Goal: Task Accomplishment & Management: Use online tool/utility

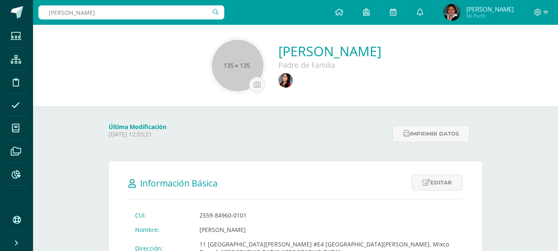
drag, startPoint x: 118, startPoint y: 60, endPoint x: 105, endPoint y: 32, distance: 30.8
click at [118, 58] on div "[PERSON_NAME] Padre de Familia" at bounding box center [295, 65] width 511 height 55
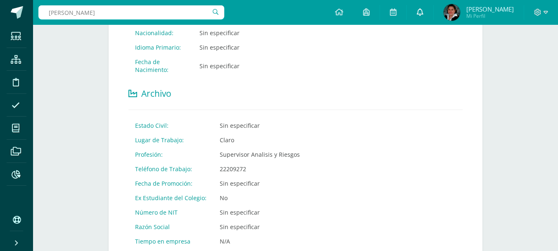
scroll to position [330, 0]
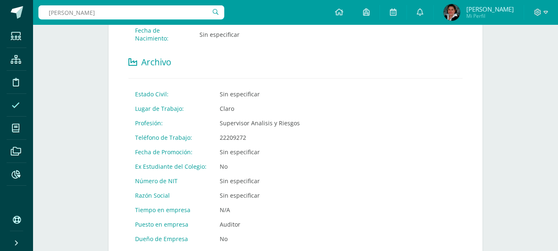
click at [19, 107] on icon at bounding box center [16, 105] width 8 height 8
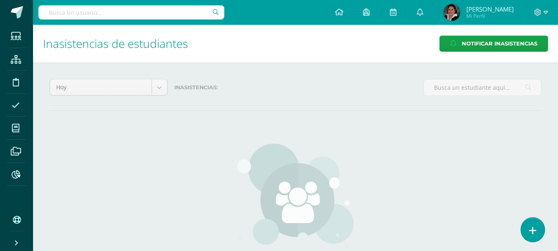
click at [533, 226] on icon at bounding box center [532, 229] width 7 height 9
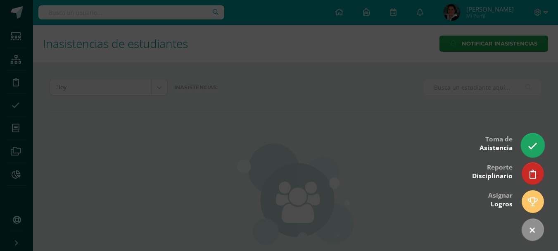
click at [532, 148] on icon at bounding box center [531, 145] width 9 height 9
